Goal: Information Seeking & Learning: Learn about a topic

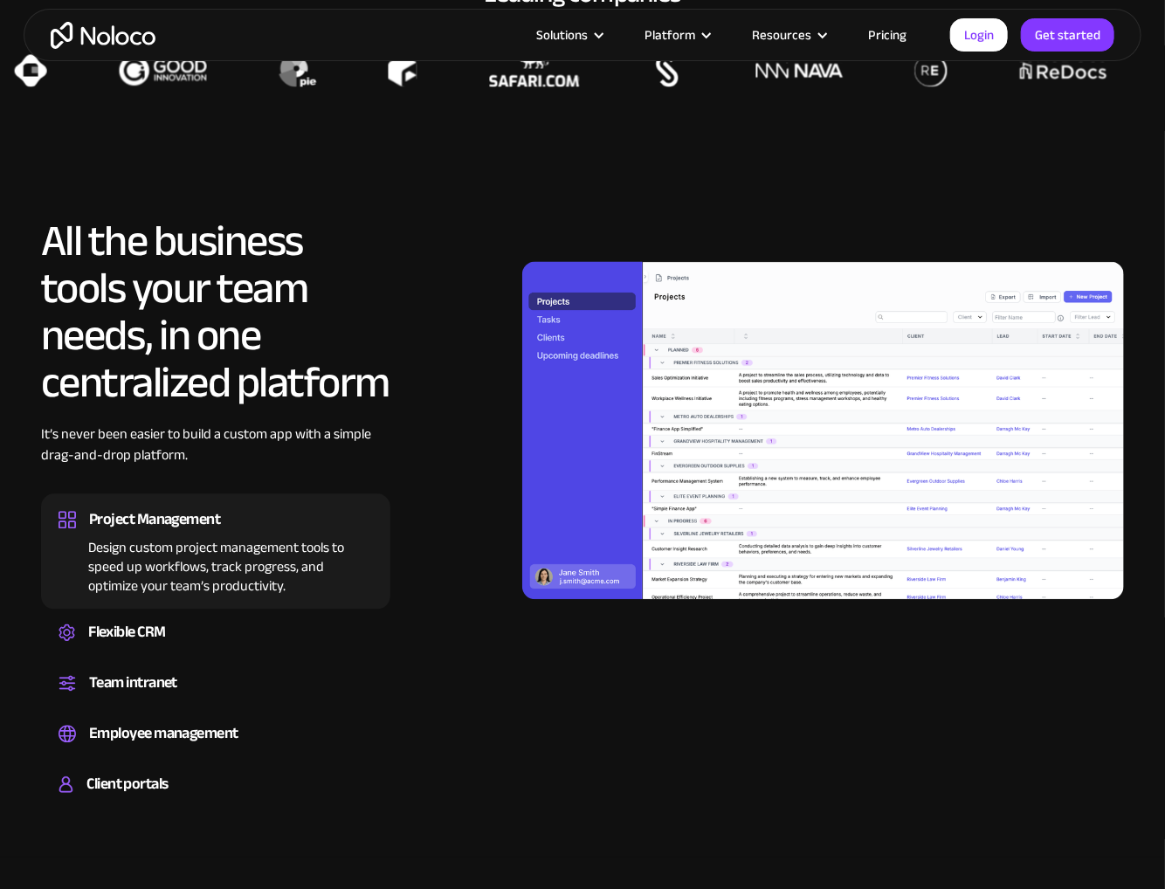
scroll to position [1571, 0]
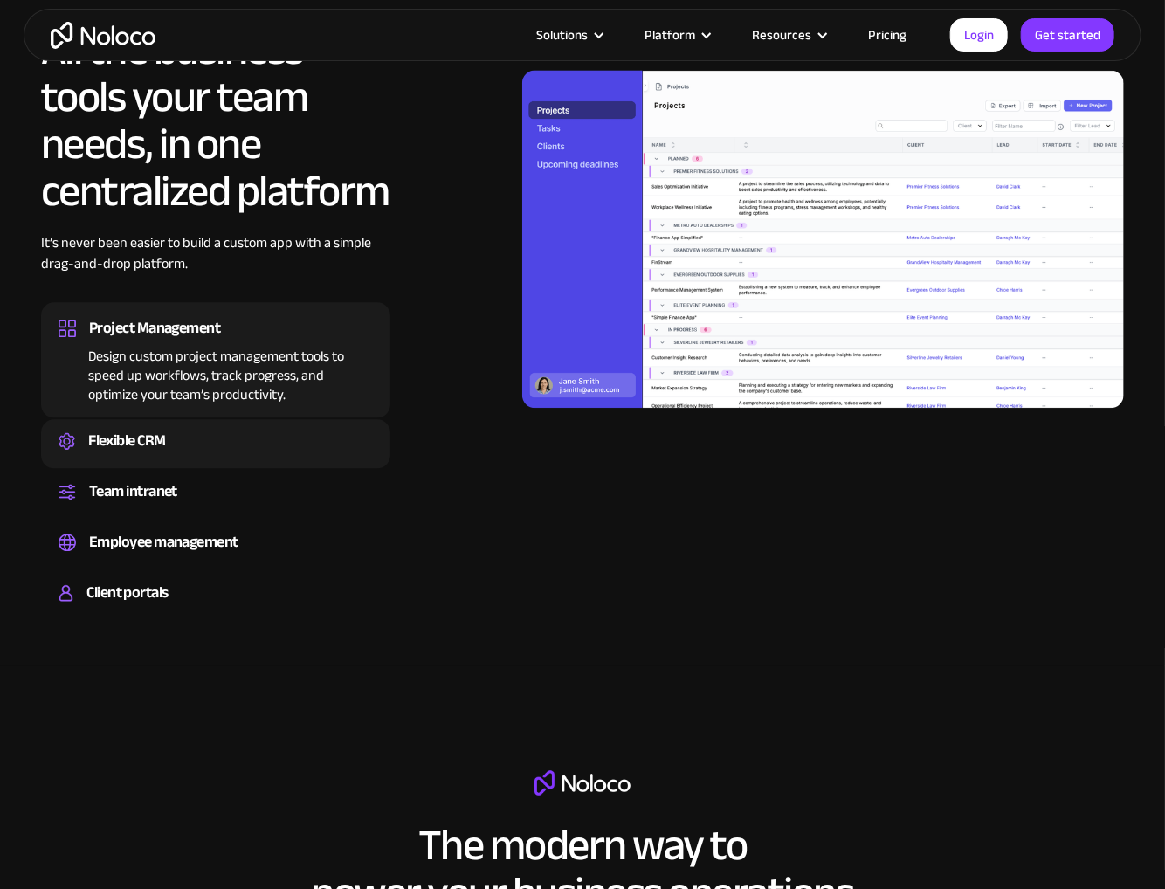
click at [217, 441] on div "Flexible CRM" at bounding box center [215, 441] width 314 height 26
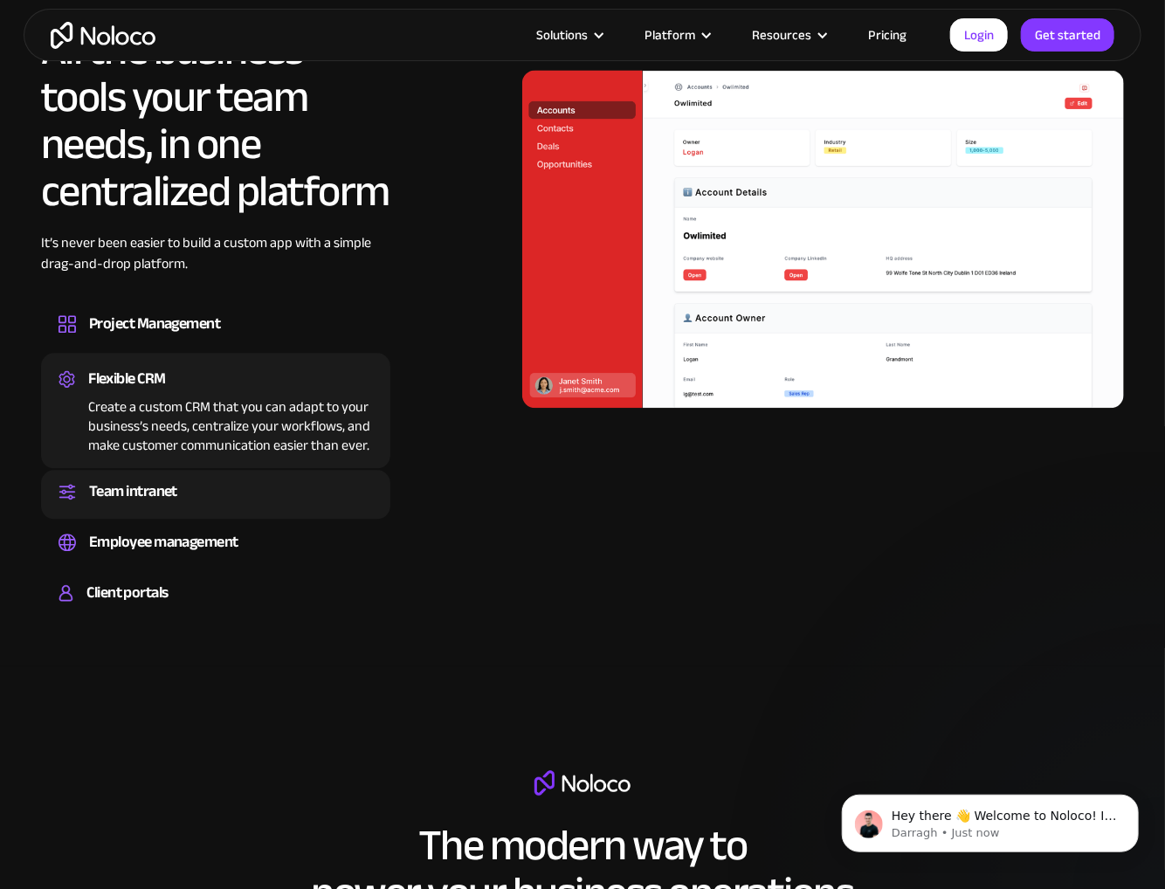
scroll to position [0, 0]
click at [214, 476] on div "Team intranet Set up a central space for your team to collaborate, share inform…" at bounding box center [215, 494] width 349 height 49
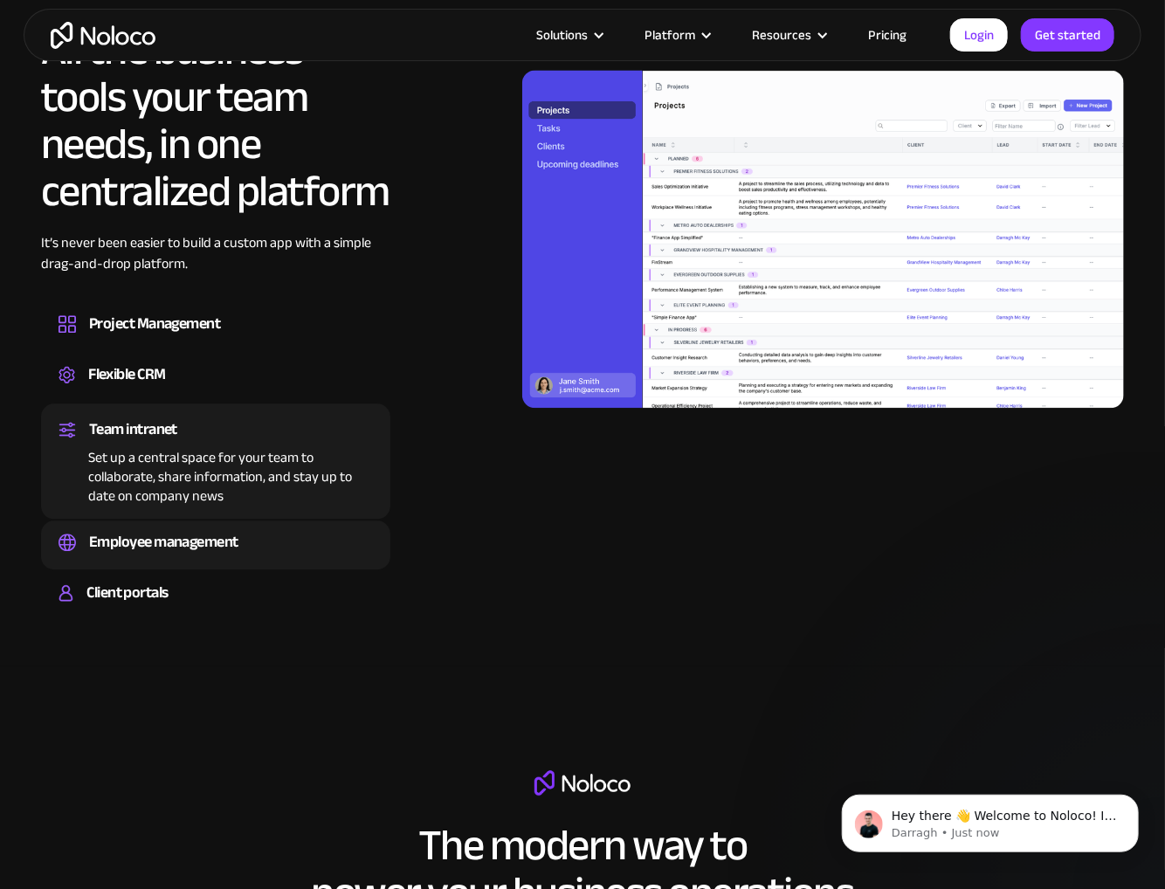
click at [214, 533] on div "Employee management" at bounding box center [163, 542] width 149 height 26
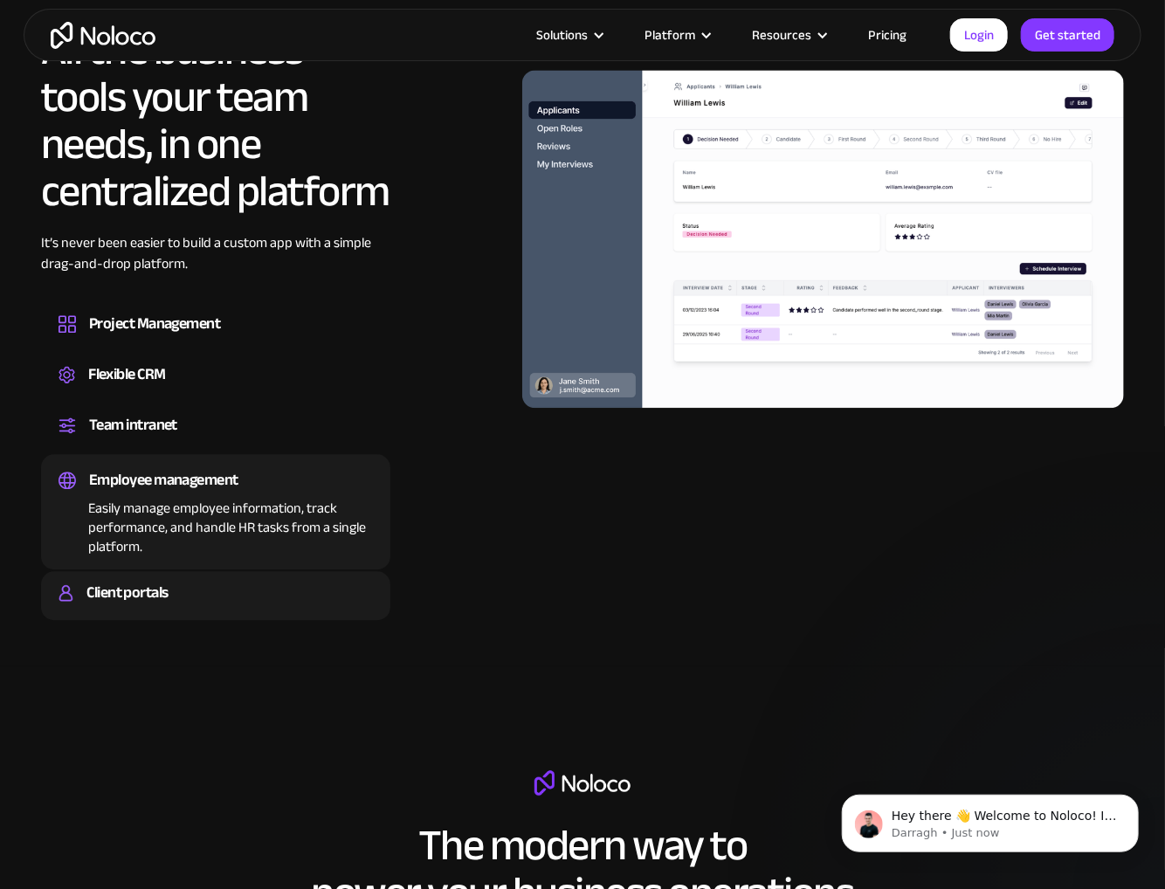
click at [221, 584] on div "Client portals" at bounding box center [215, 593] width 314 height 26
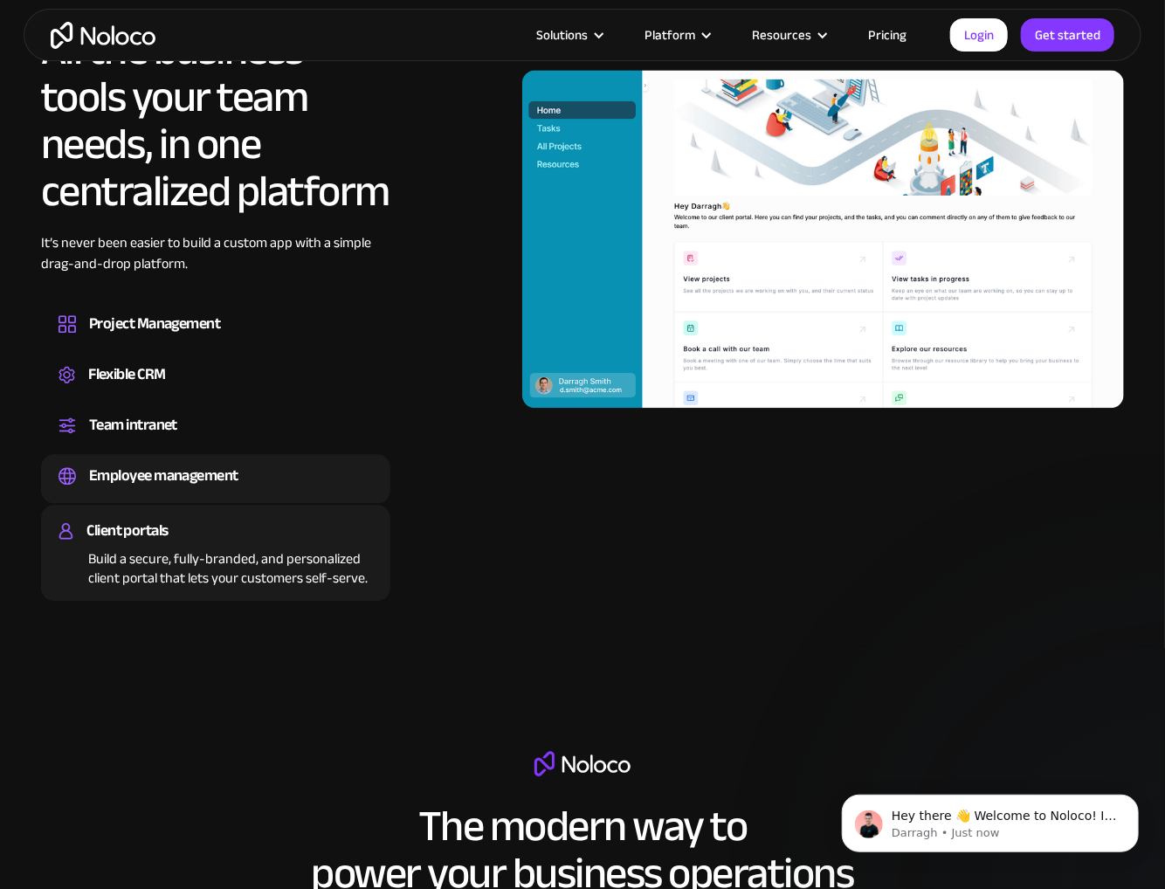
click at [192, 483] on div "Employee management" at bounding box center [163, 476] width 149 height 26
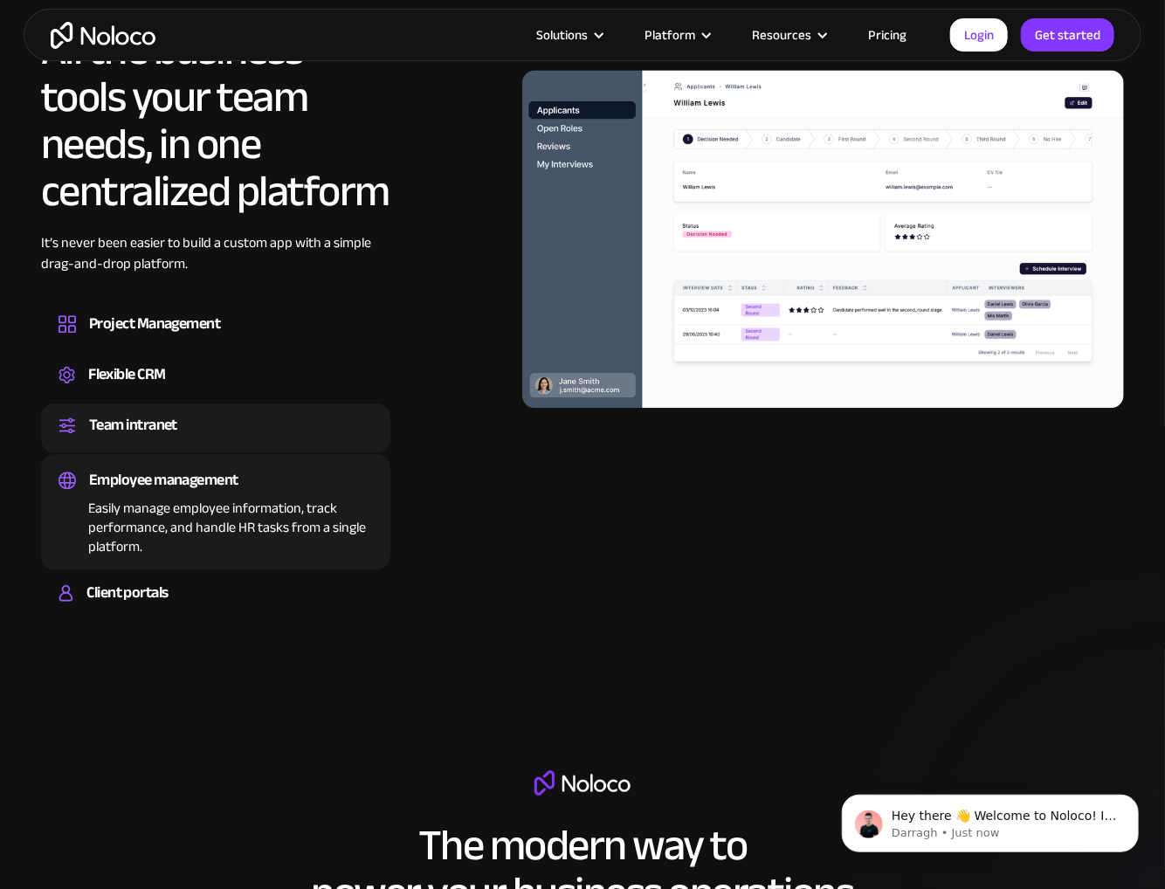
click at [183, 430] on div "Team intranet" at bounding box center [215, 425] width 314 height 26
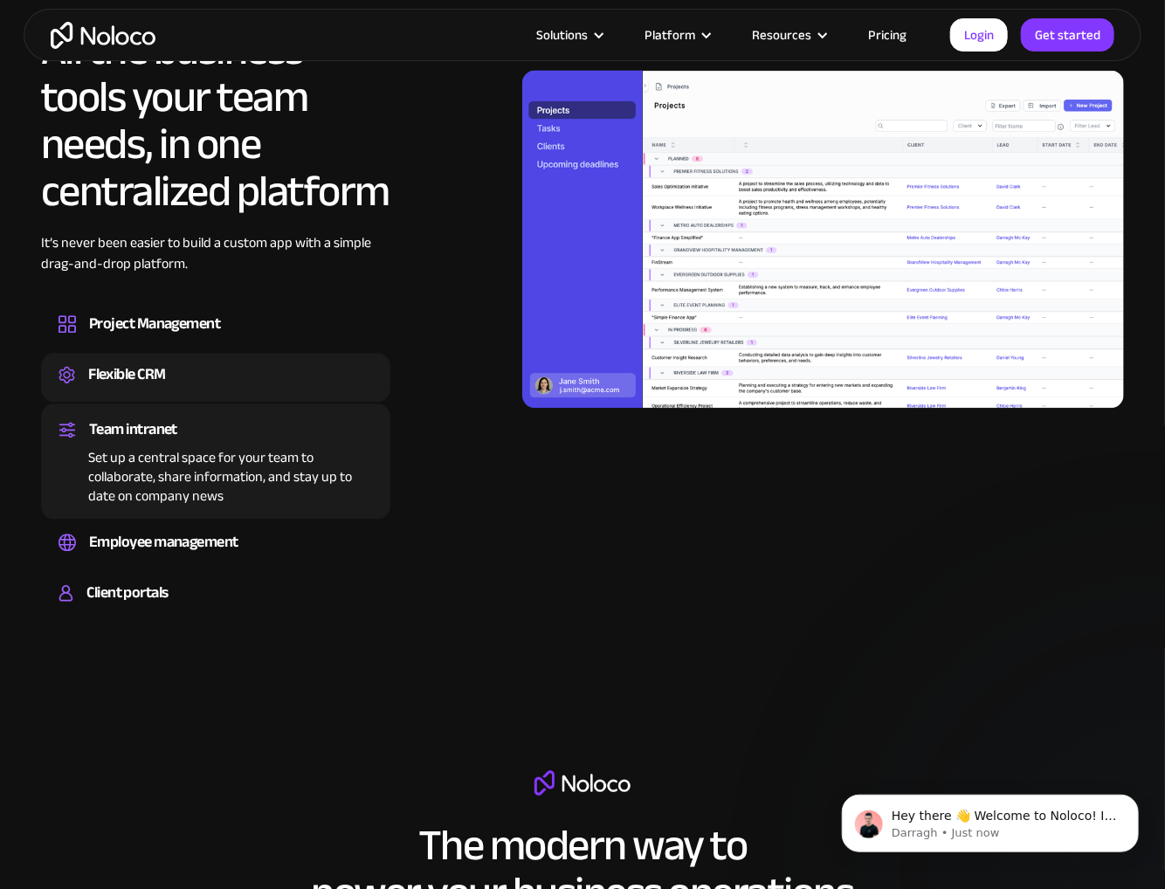
click at [186, 389] on div "Create a custom CRM that you can adapt to your business’s needs, centralize you…" at bounding box center [215, 390] width 314 height 5
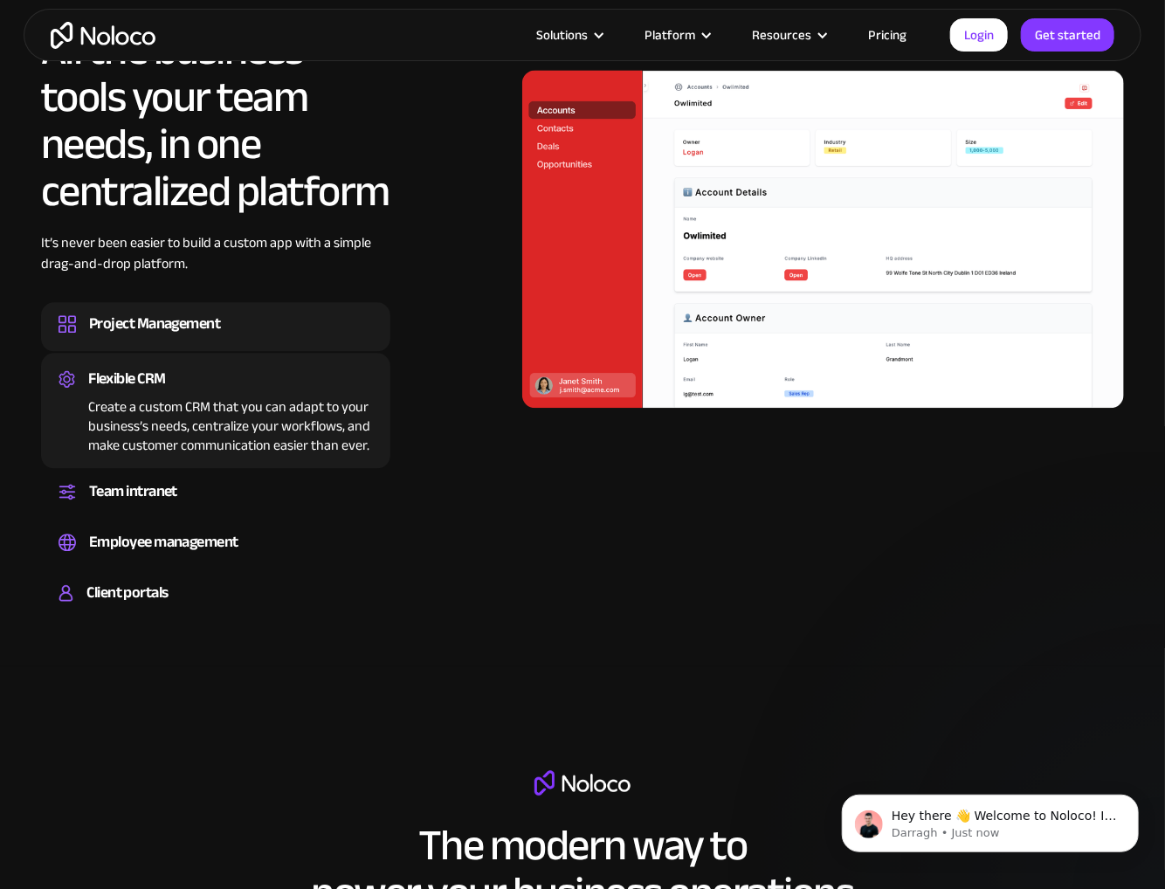
click at [206, 313] on div "Project Management" at bounding box center [154, 324] width 131 height 26
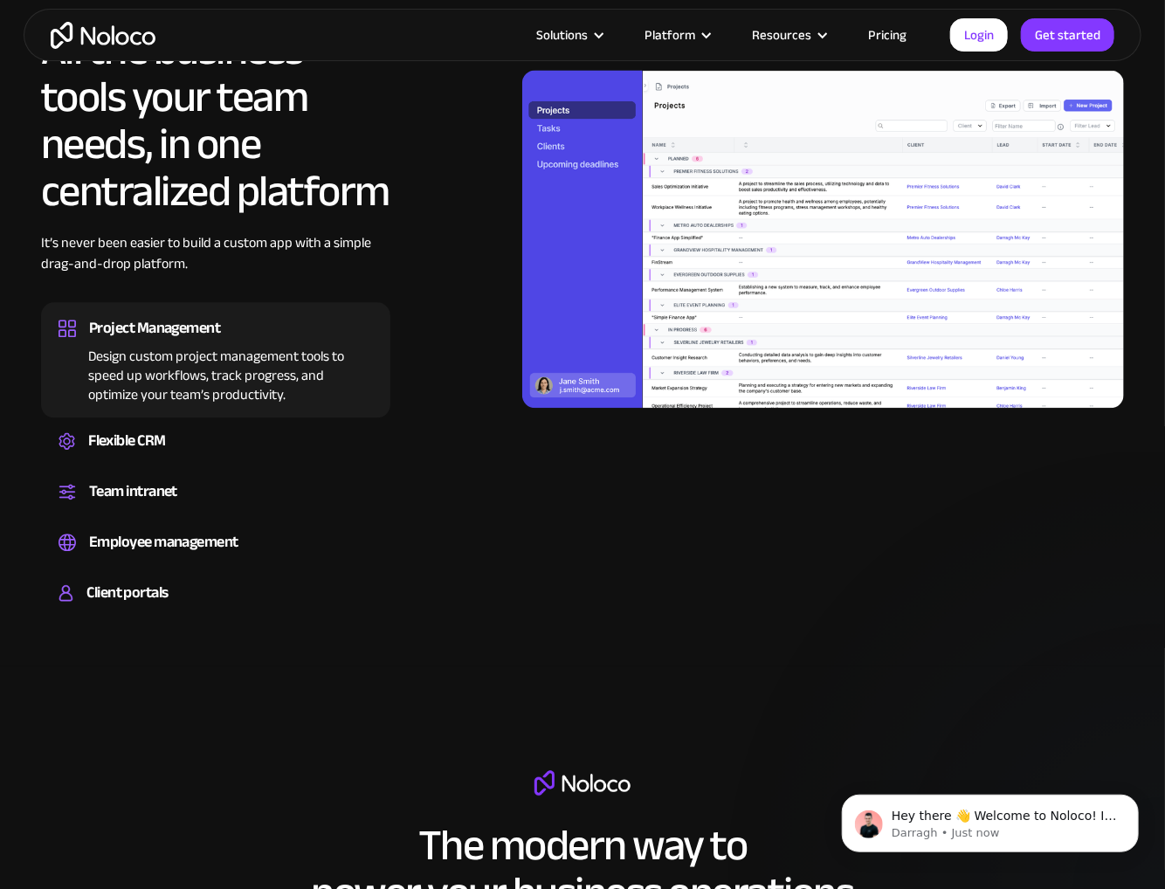
click at [217, 402] on div "Design custom project management tools to speed up workflows, track progress, a…" at bounding box center [215, 372] width 314 height 63
click at [894, 39] on link "Pricing" at bounding box center [887, 35] width 82 height 23
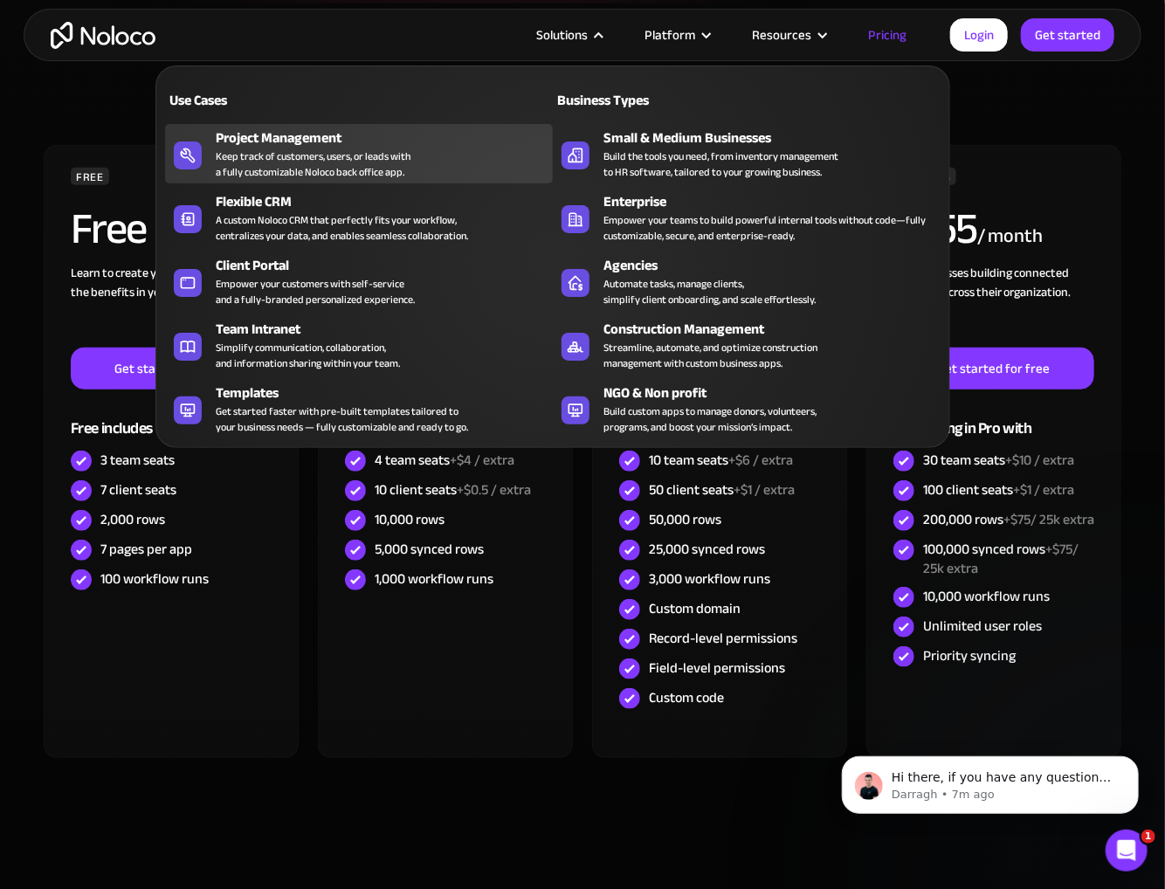
click at [333, 160] on div "Keep track of customers, users, or leads with a fully customizable Noloco back …" at bounding box center [313, 163] width 195 height 31
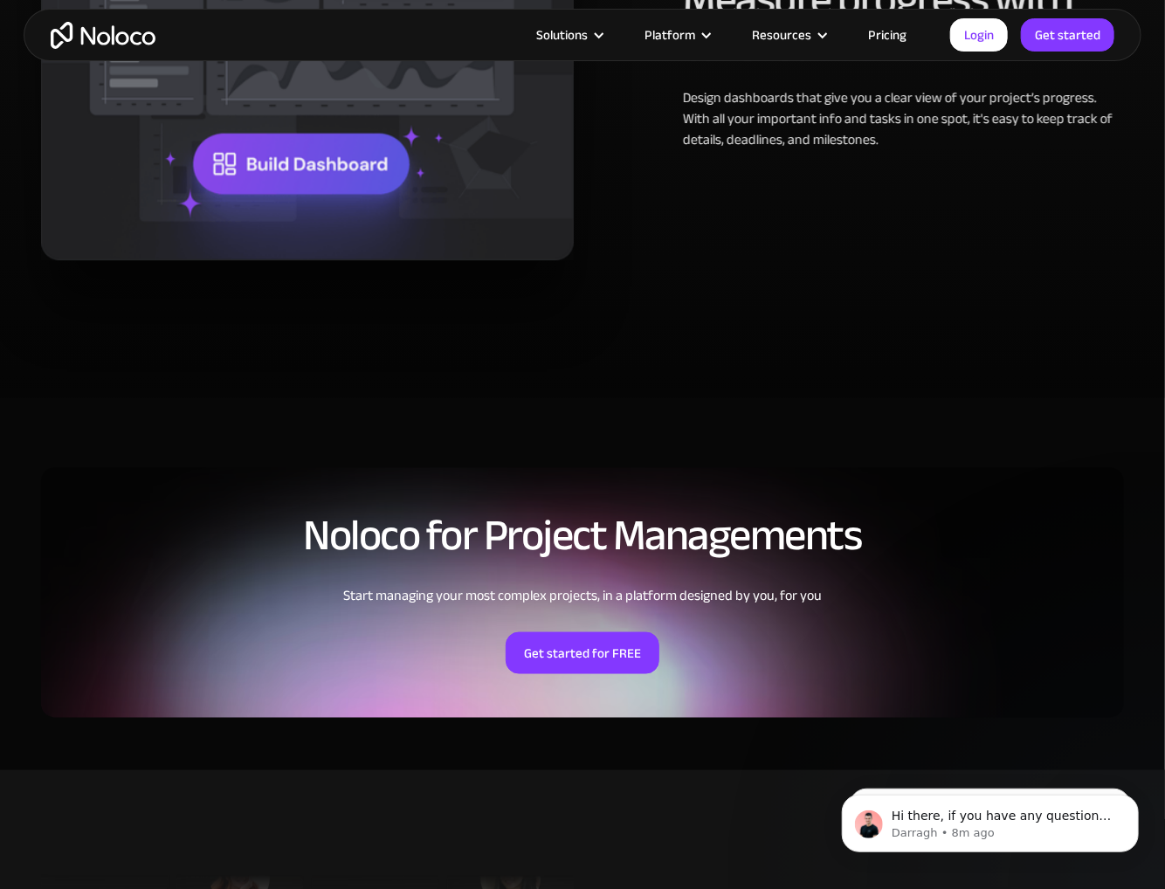
scroll to position [3405, 0]
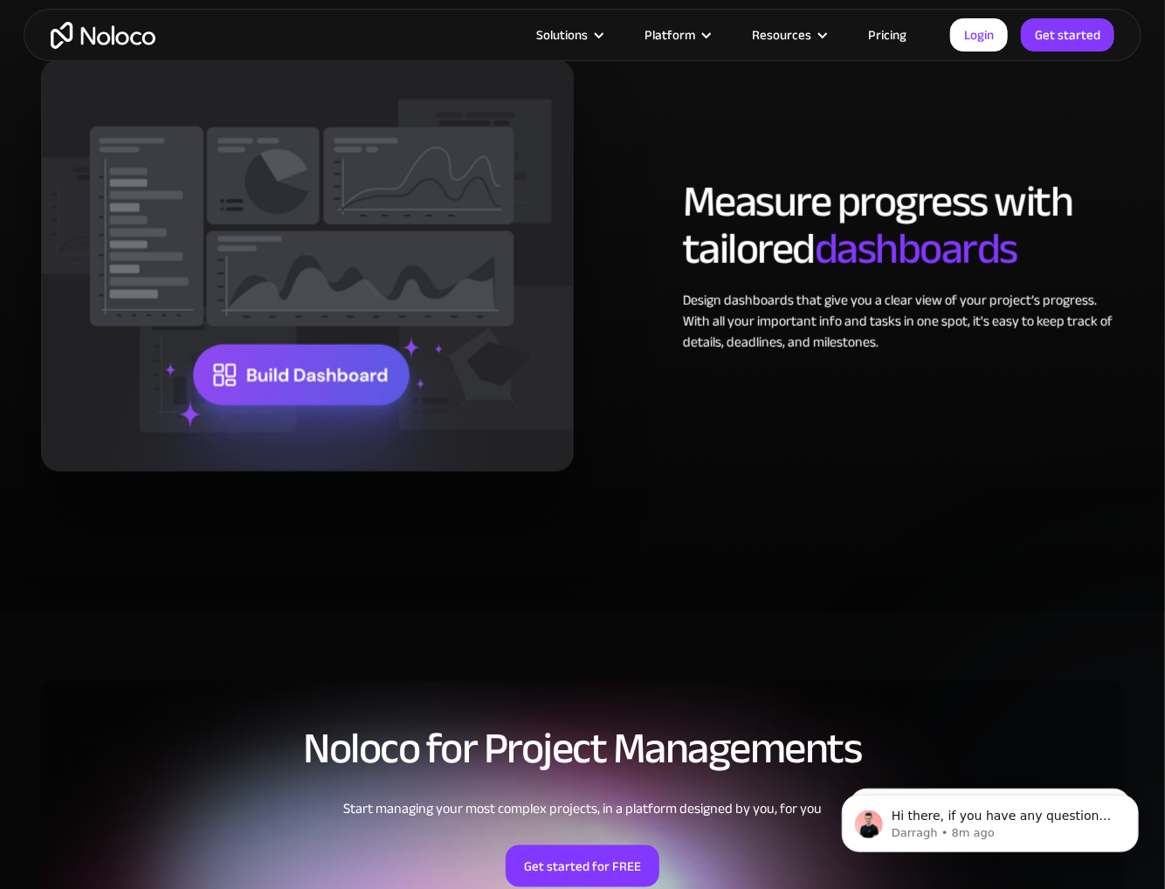
click at [245, 386] on img at bounding box center [307, 265] width 533 height 412
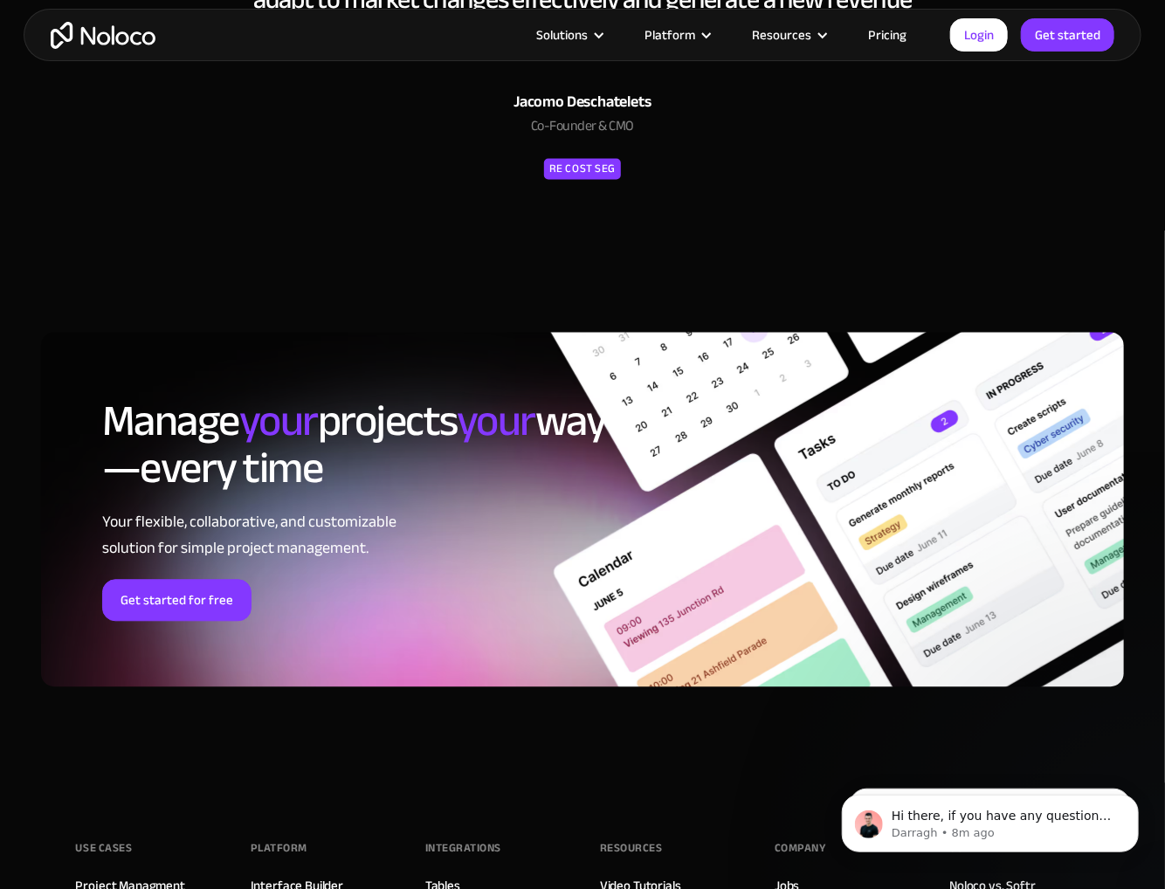
scroll to position [7595, 0]
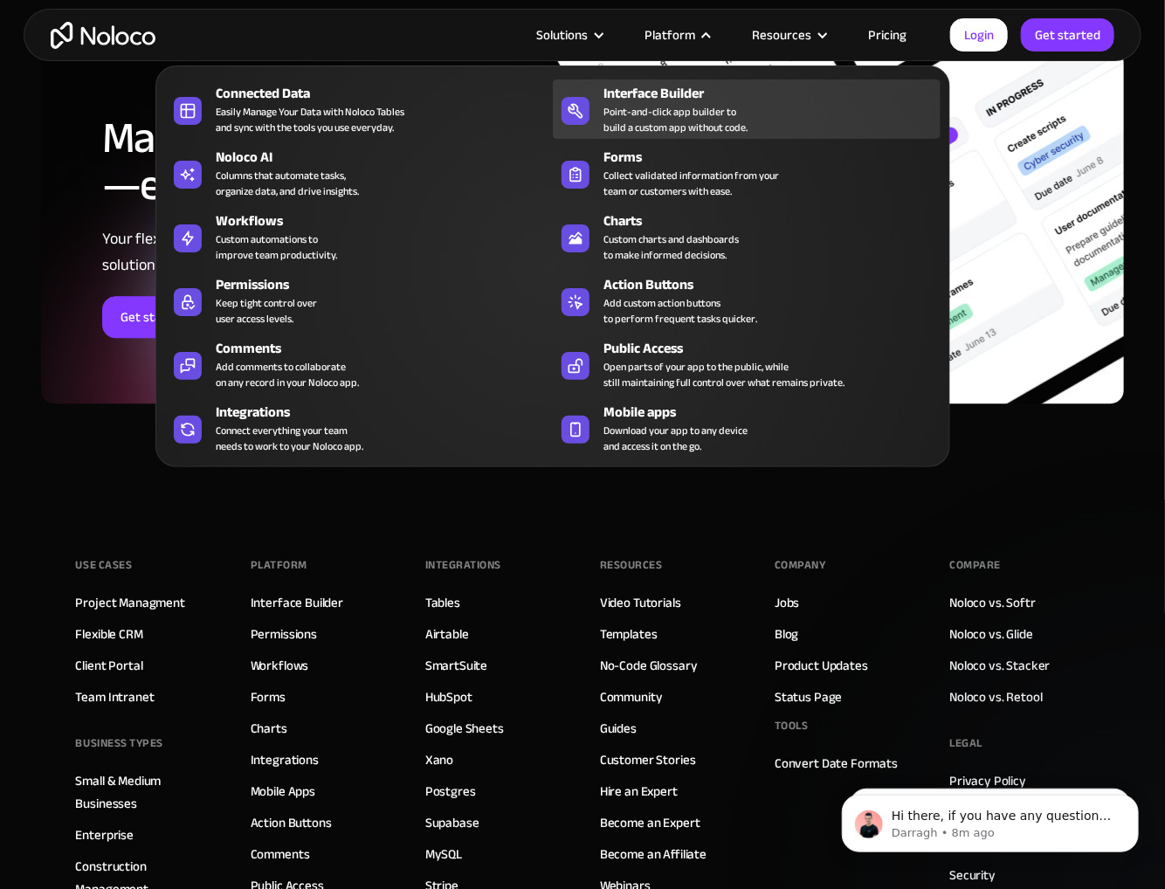
click at [647, 111] on div "Point-and-click app builder to build a custom app without code." at bounding box center [675, 119] width 144 height 31
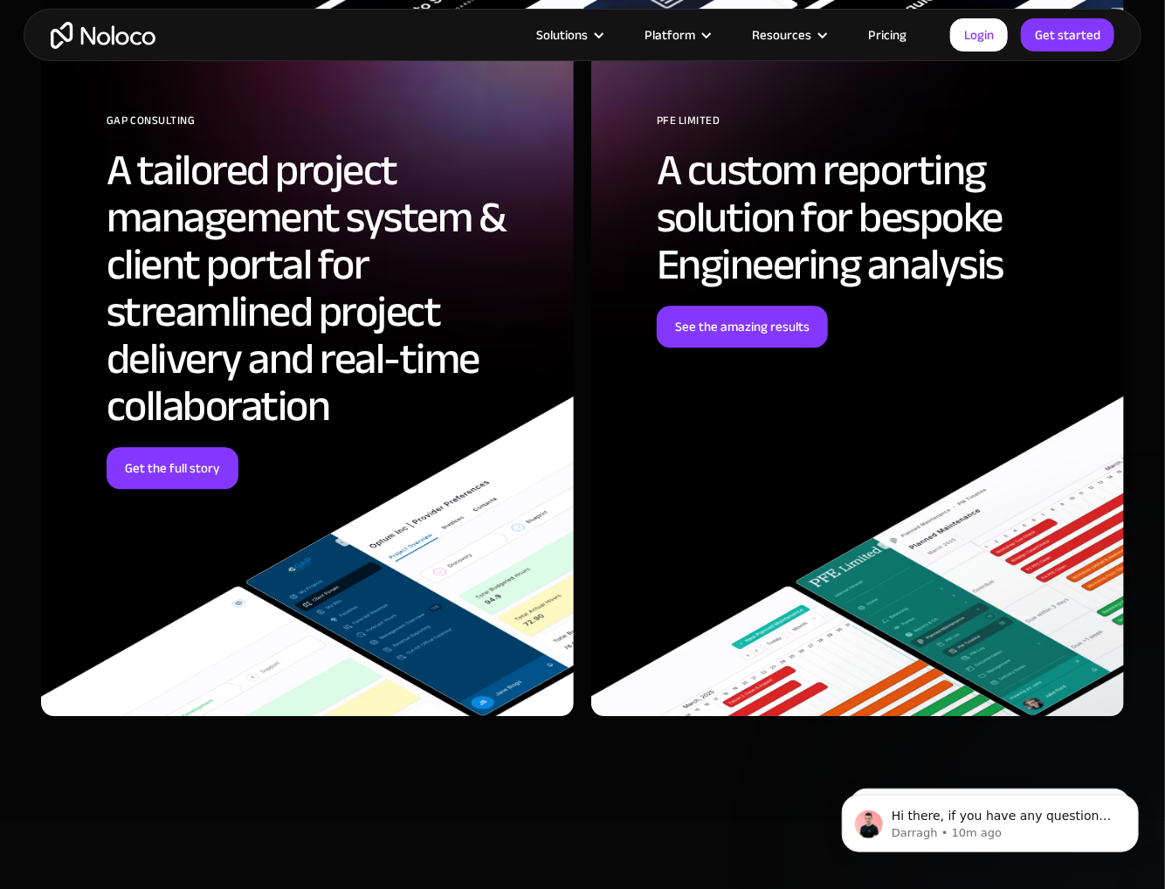
scroll to position [4802, 0]
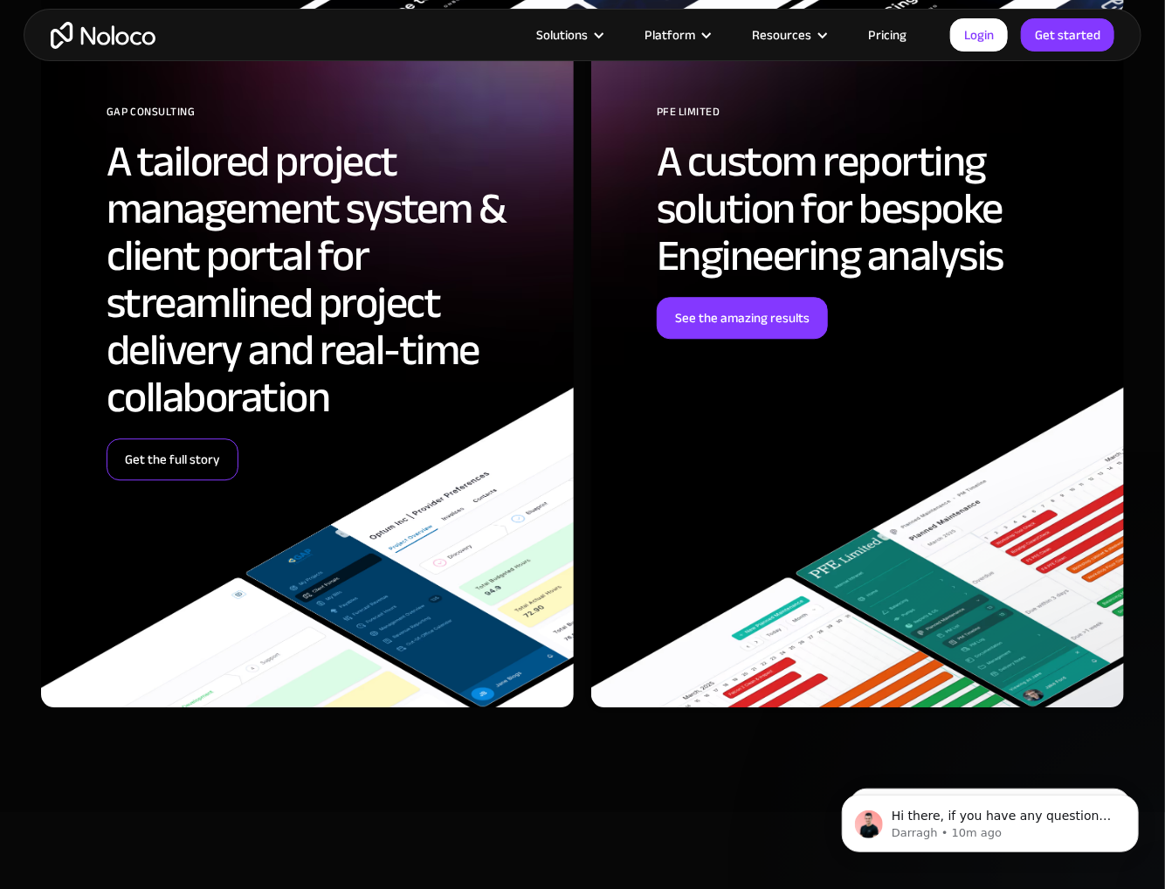
click at [182, 442] on link "Get the full story" at bounding box center [173, 459] width 132 height 42
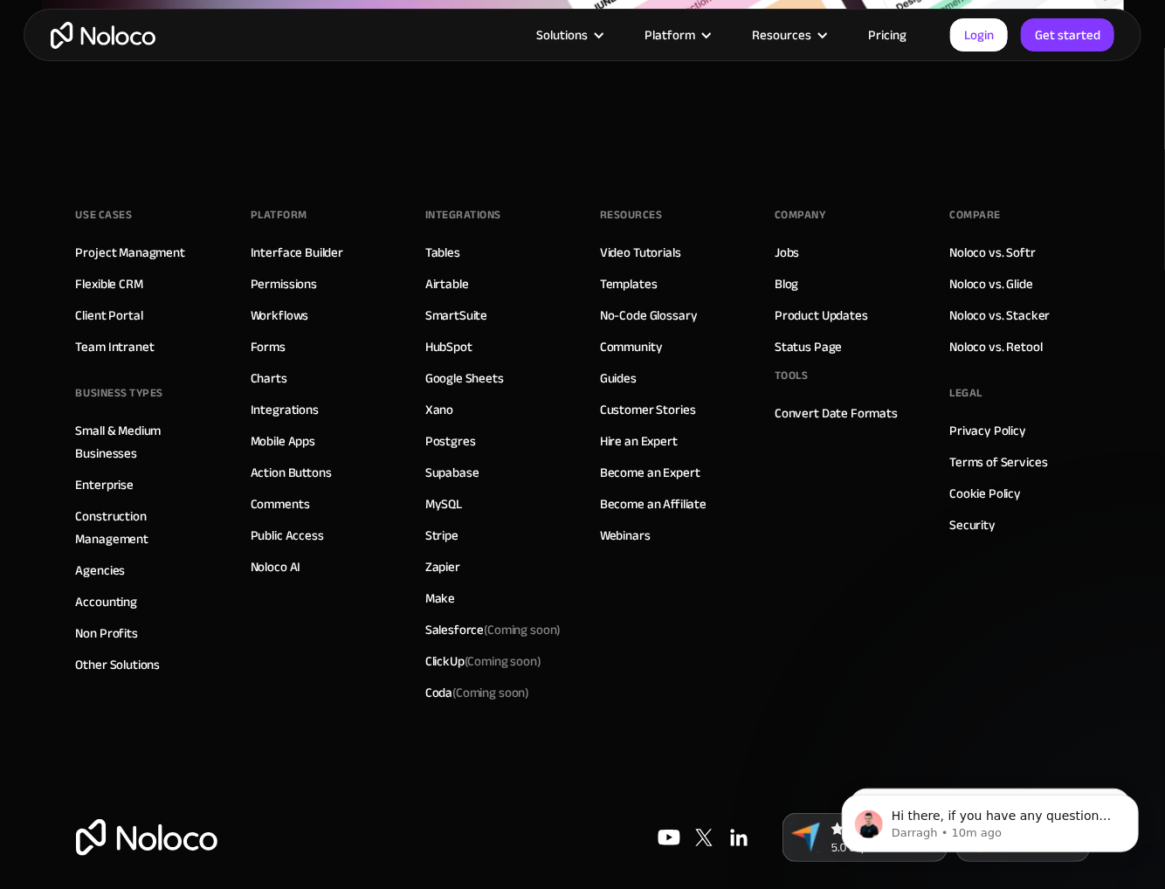
scroll to position [5500, 0]
click at [284, 318] on link "Workflows" at bounding box center [280, 313] width 58 height 23
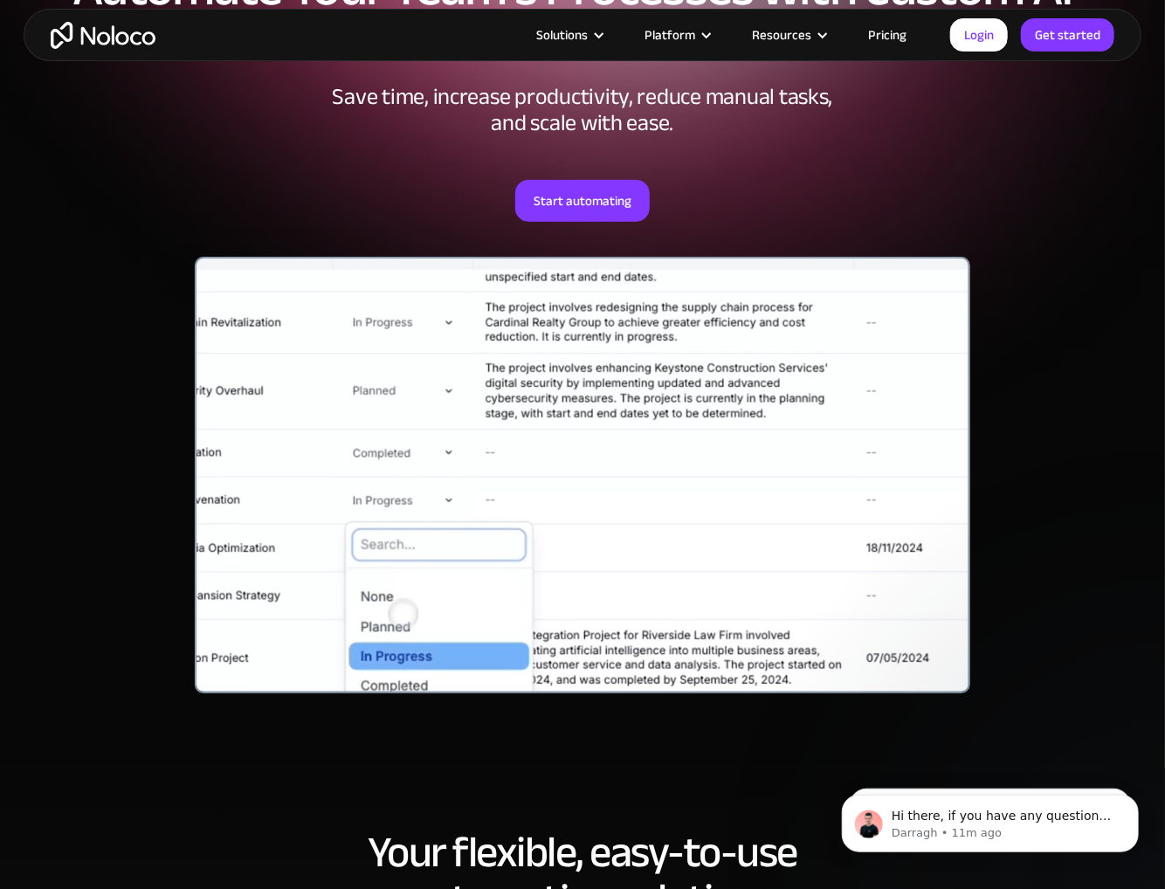
click at [284, 318] on div at bounding box center [583, 475] width 776 height 437
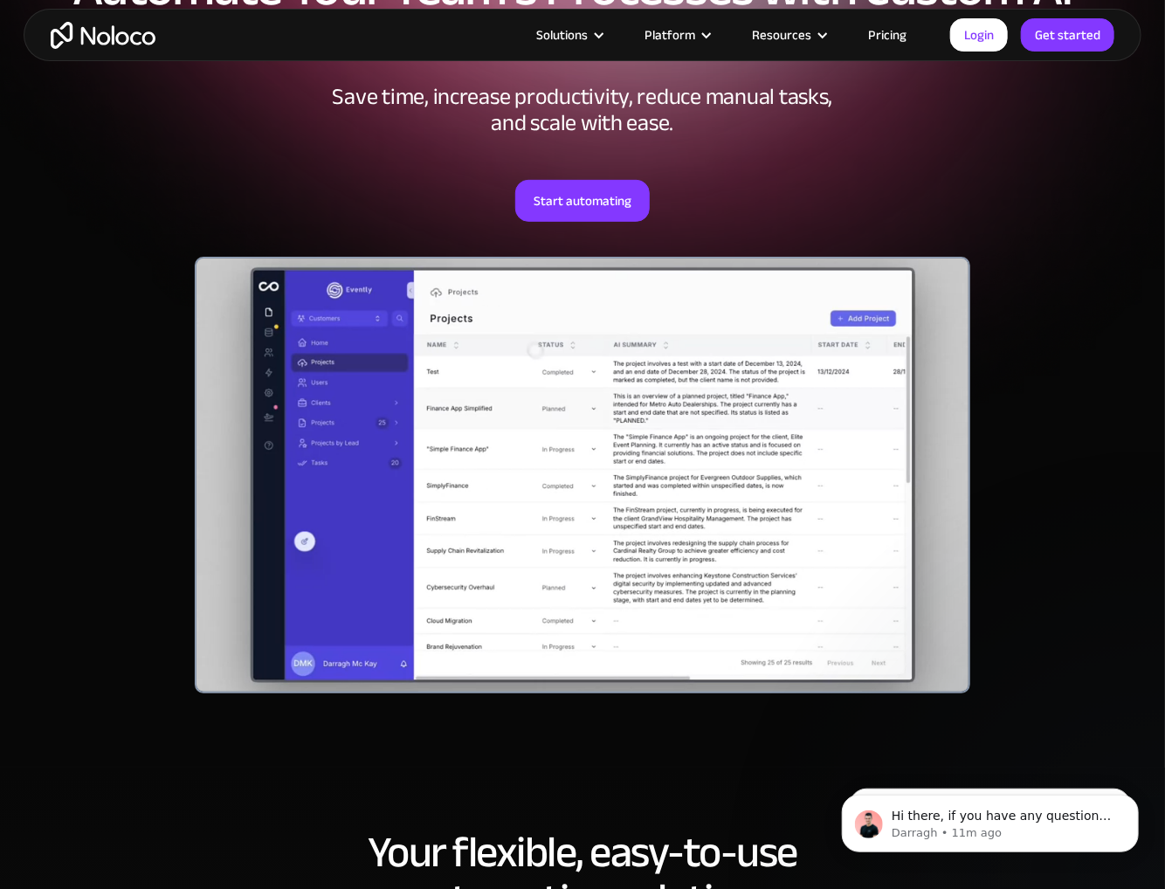
click at [447, 392] on div at bounding box center [583, 475] width 776 height 437
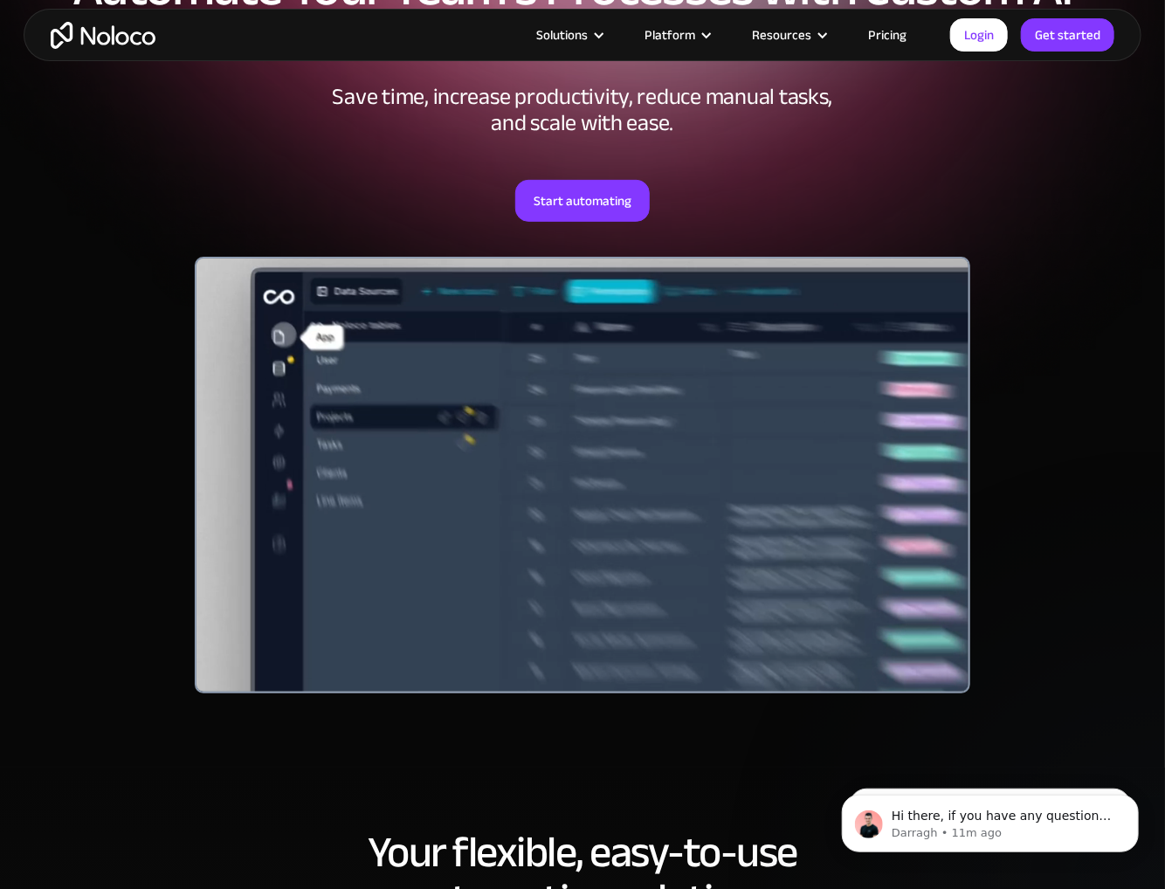
click at [381, 412] on div at bounding box center [583, 475] width 776 height 437
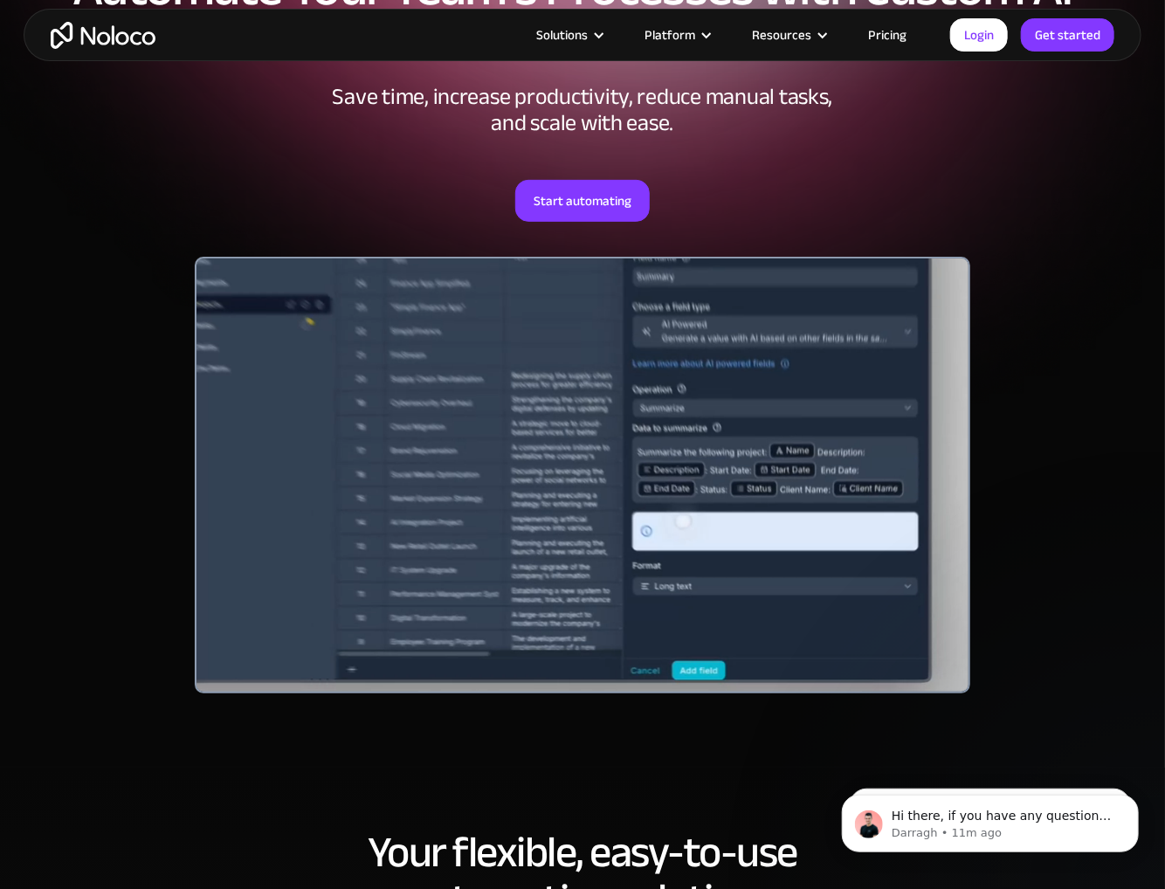
click at [141, 404] on div "AI-Powered Workflow Automation Automate Your Team’s Processes with Custom AI-Po…" at bounding box center [582, 329] width 1117 height 833
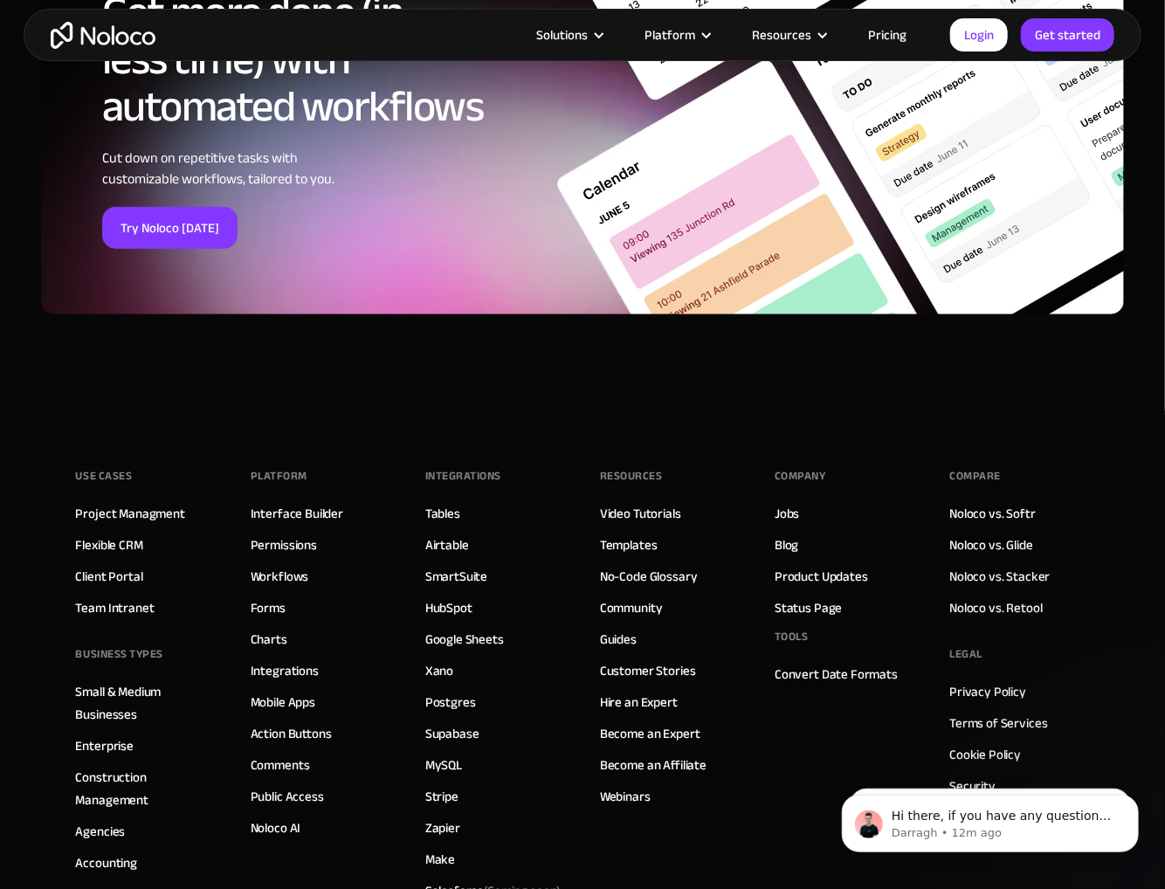
scroll to position [6286, 0]
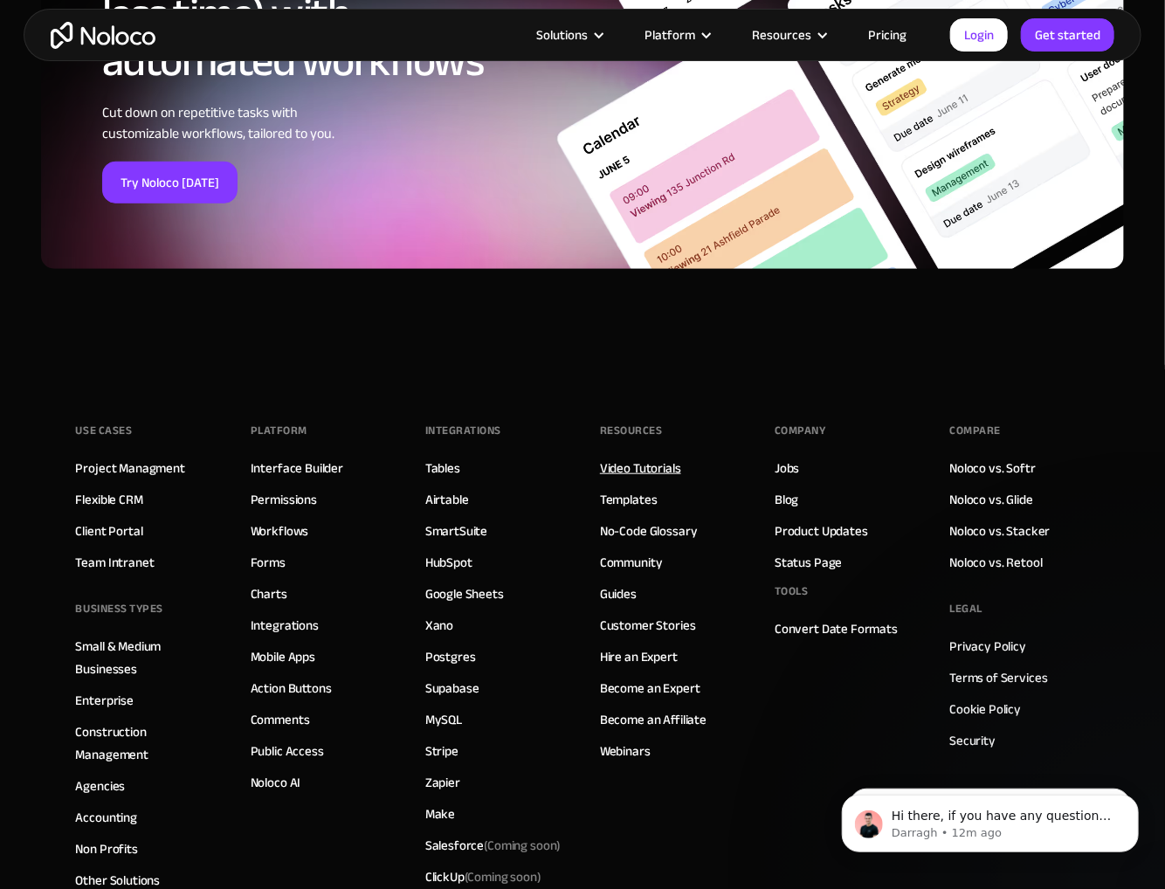
click at [652, 462] on link "Video Tutorials" at bounding box center [640, 468] width 81 height 23
